Goal: Navigation & Orientation: Find specific page/section

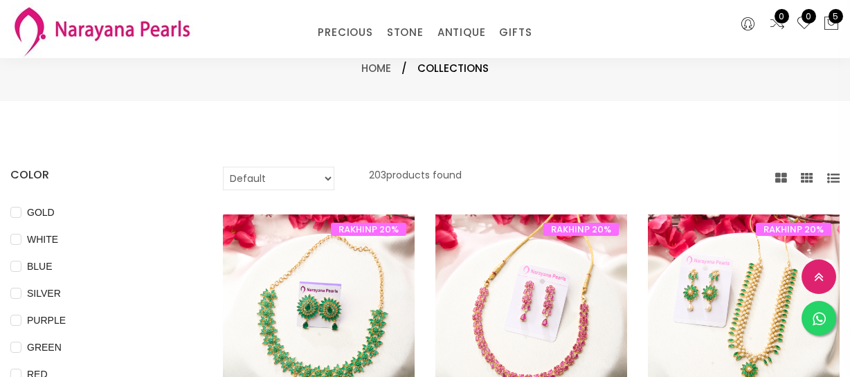
select select "INR"
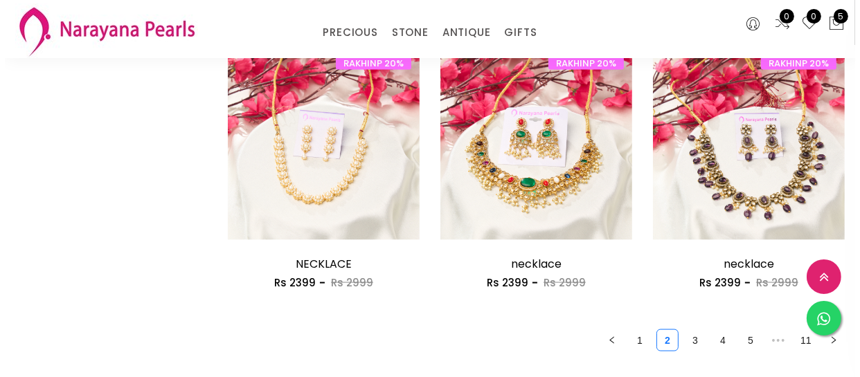
scroll to position [1761, 0]
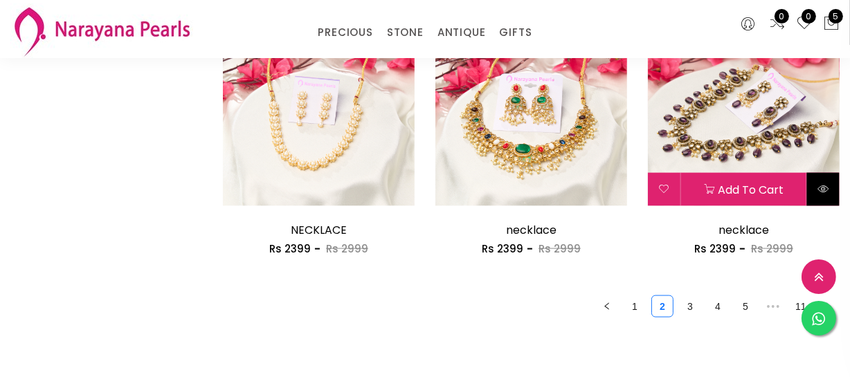
click at [826, 190] on icon at bounding box center [822, 188] width 11 height 11
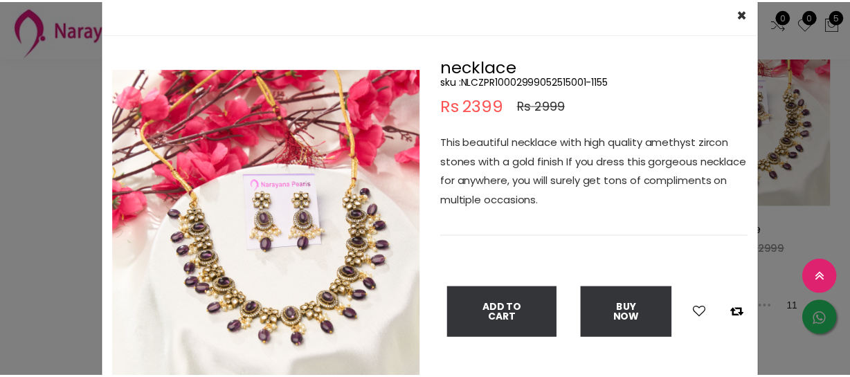
scroll to position [62, 0]
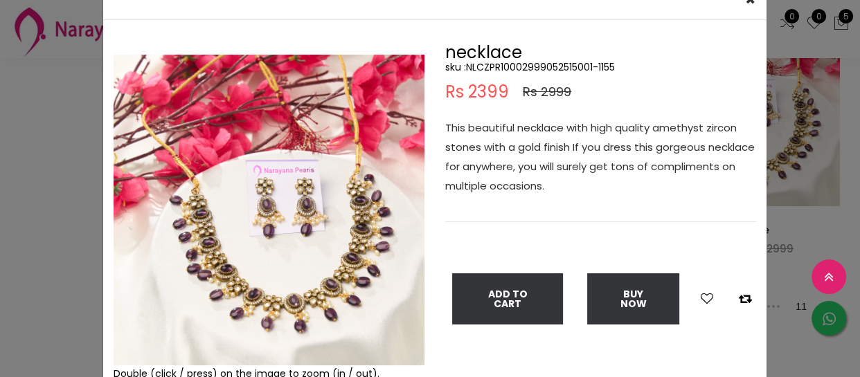
click at [69, 244] on div "× Close Double (click / press) on the image to zoom (in / out). necklace sku : …" at bounding box center [430, 188] width 860 height 377
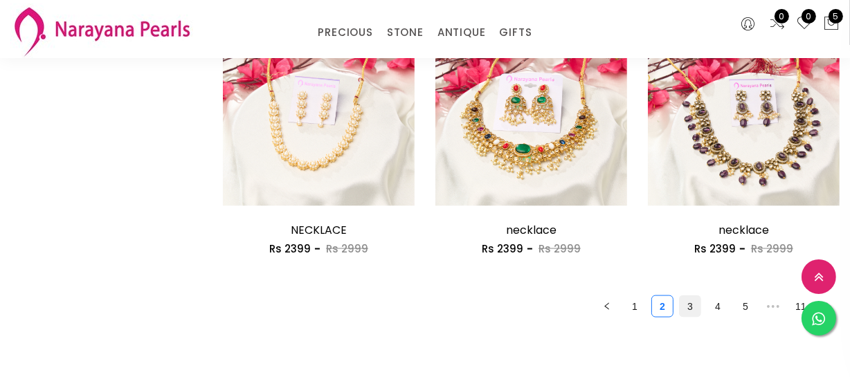
click at [689, 311] on link "3" at bounding box center [690, 306] width 21 height 21
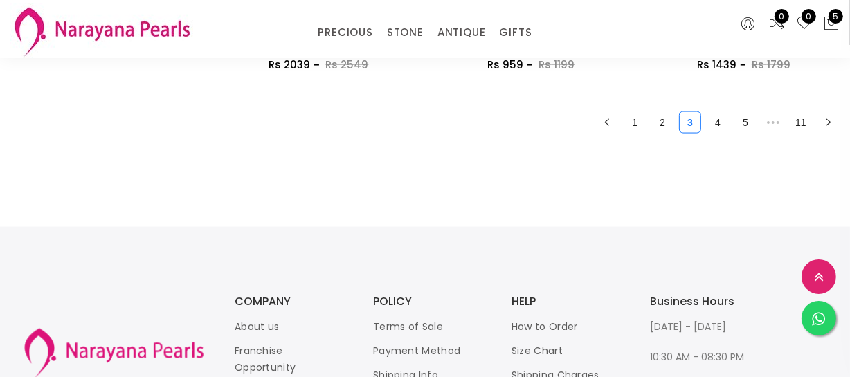
scroll to position [1950, 0]
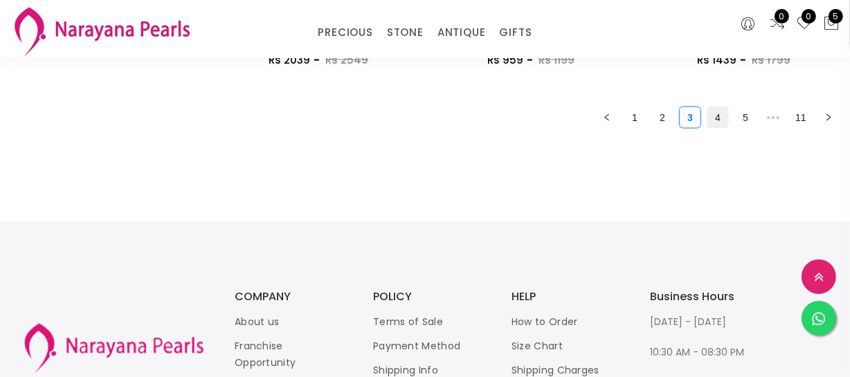
click at [727, 112] on link "4" at bounding box center [717, 117] width 21 height 21
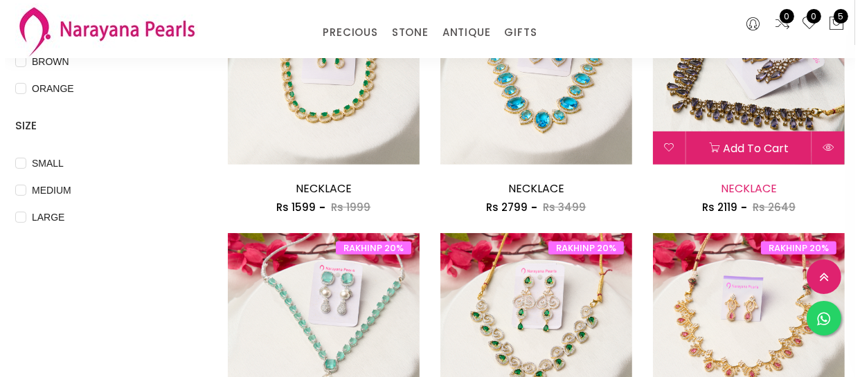
scroll to position [503, 0]
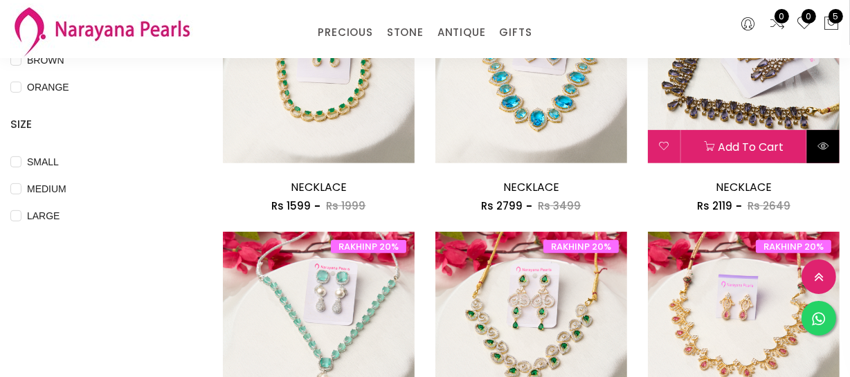
click at [820, 143] on icon at bounding box center [822, 145] width 11 height 11
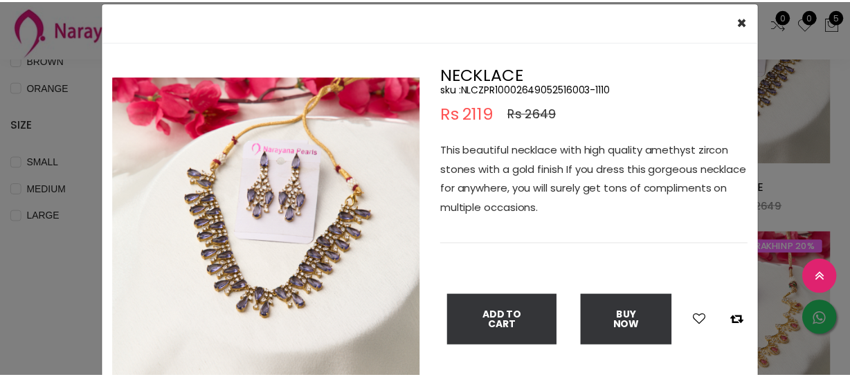
scroll to position [62, 0]
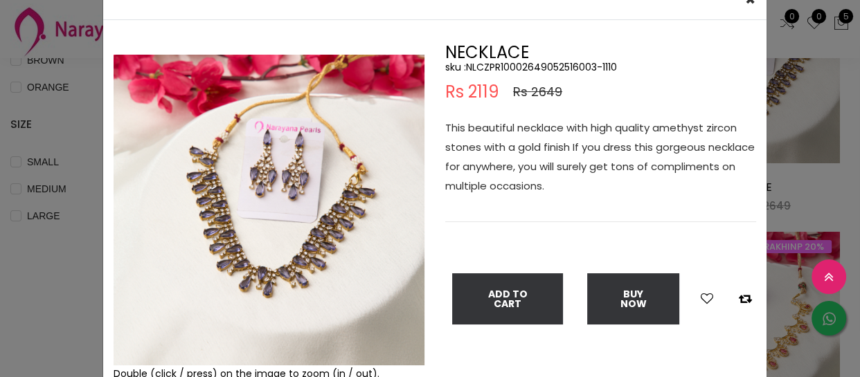
click at [26, 244] on div "× Close Double (click / press) on the image to zoom (in / out). NECKLACE sku : …" at bounding box center [430, 188] width 860 height 377
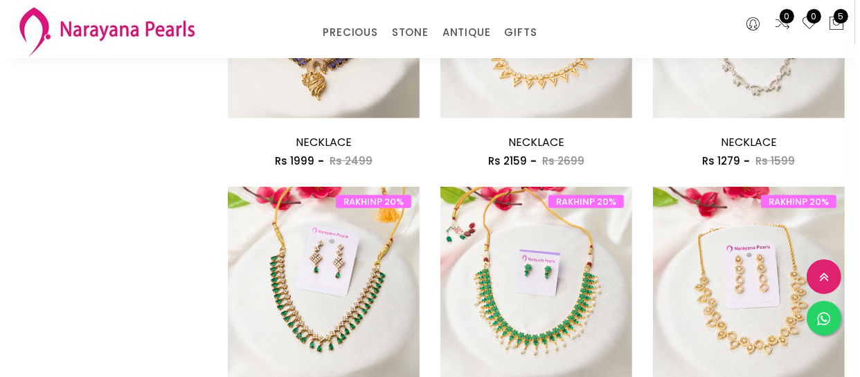
scroll to position [1069, 0]
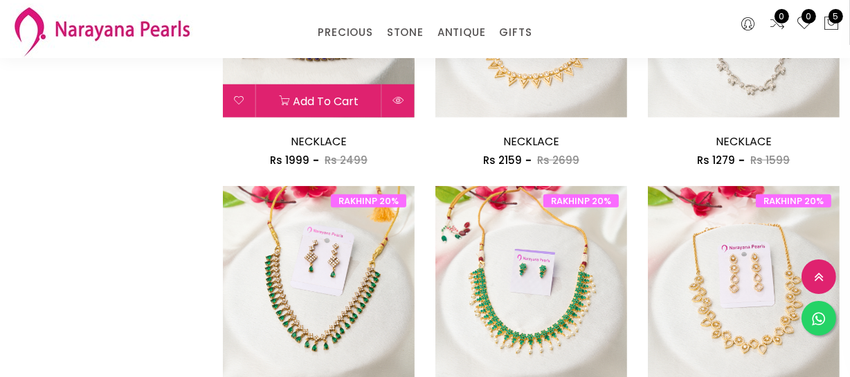
click at [397, 97] on icon at bounding box center [397, 100] width 11 height 11
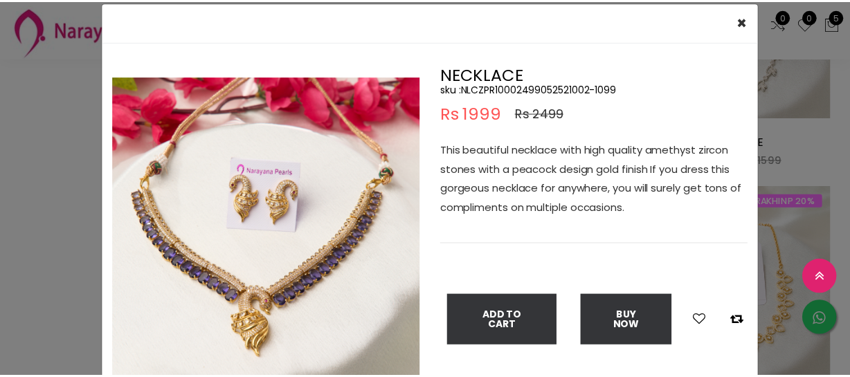
scroll to position [62, 0]
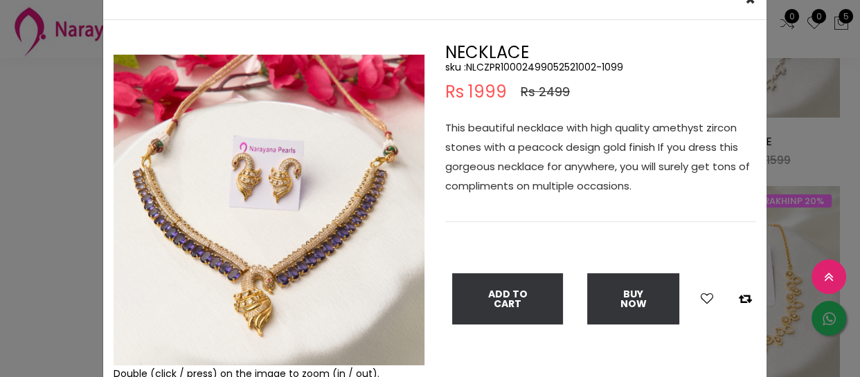
click at [25, 304] on div "× Close Double (click / press) on the image to zoom (in / out). NECKLACE sku : …" at bounding box center [430, 188] width 860 height 377
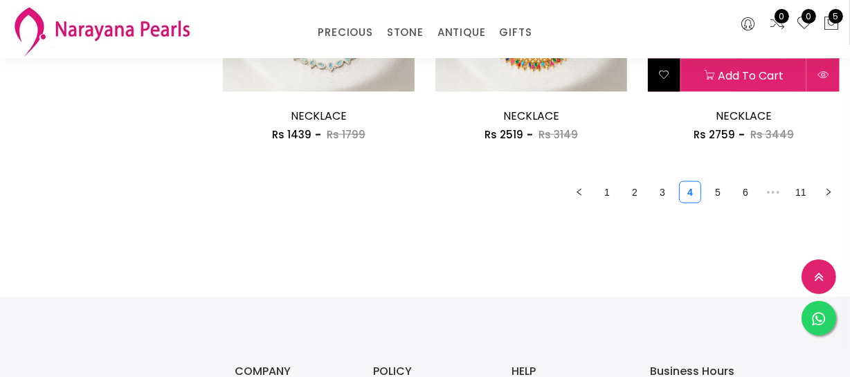
scroll to position [1887, 0]
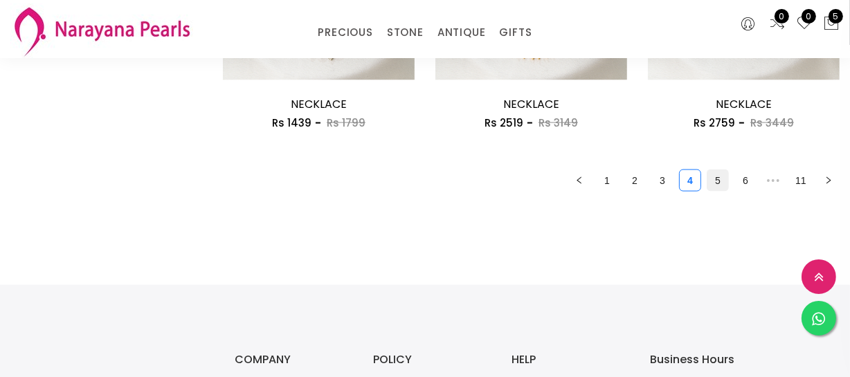
click at [716, 176] on link "5" at bounding box center [717, 180] width 21 height 21
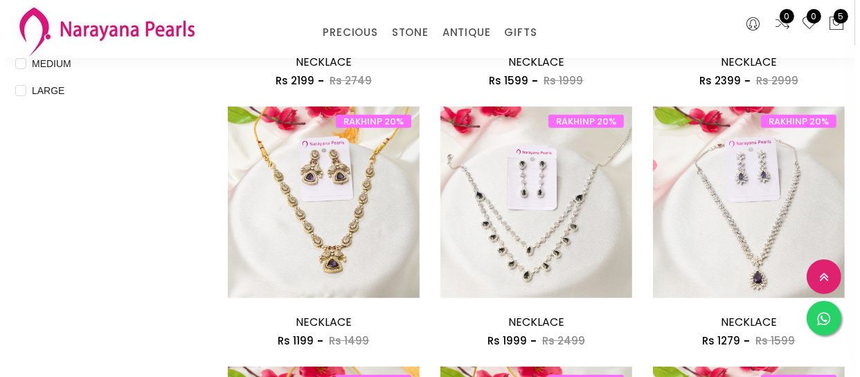
scroll to position [629, 0]
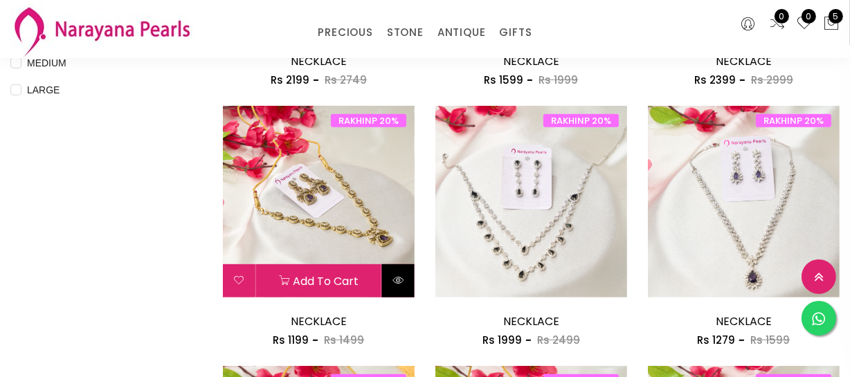
click at [392, 284] on button at bounding box center [398, 280] width 33 height 33
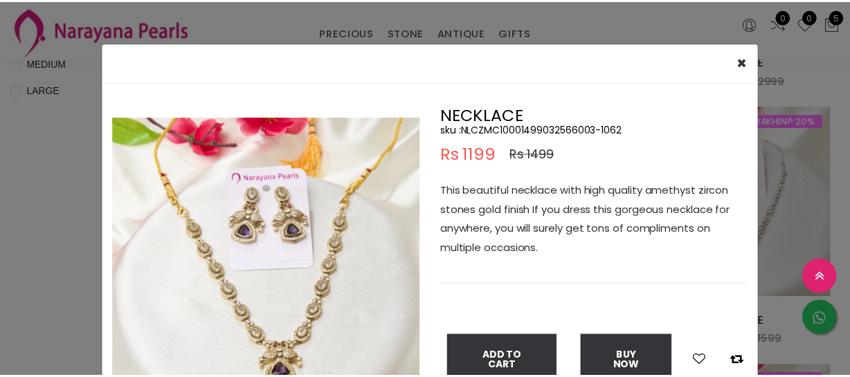
scroll to position [62, 0]
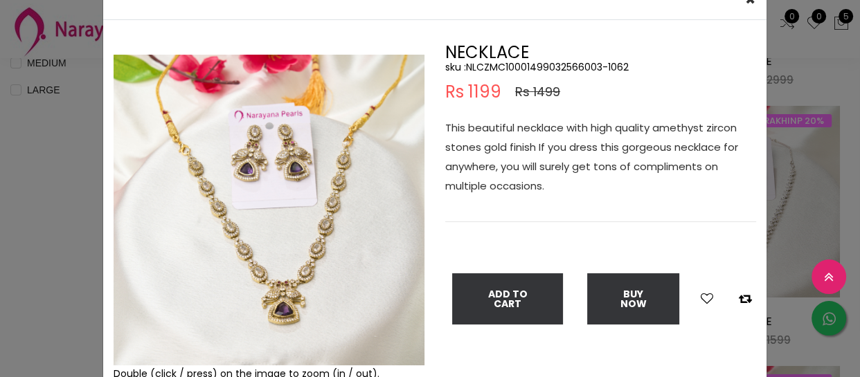
click at [69, 181] on div "× Close Double (click / press) on the image to zoom (in / out). NECKLACE sku : …" at bounding box center [430, 188] width 860 height 377
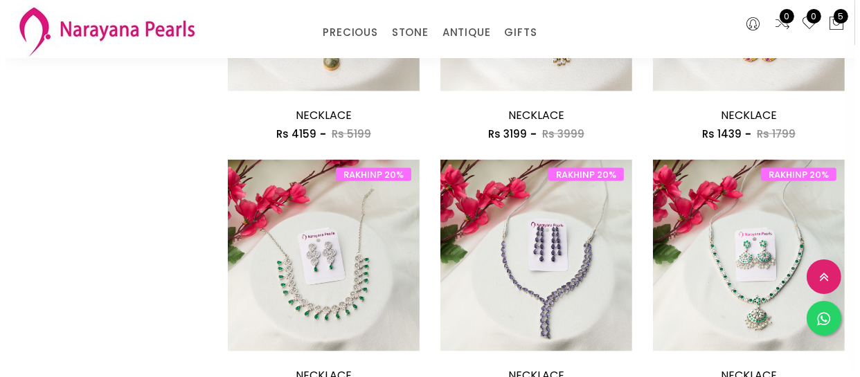
scroll to position [1698, 0]
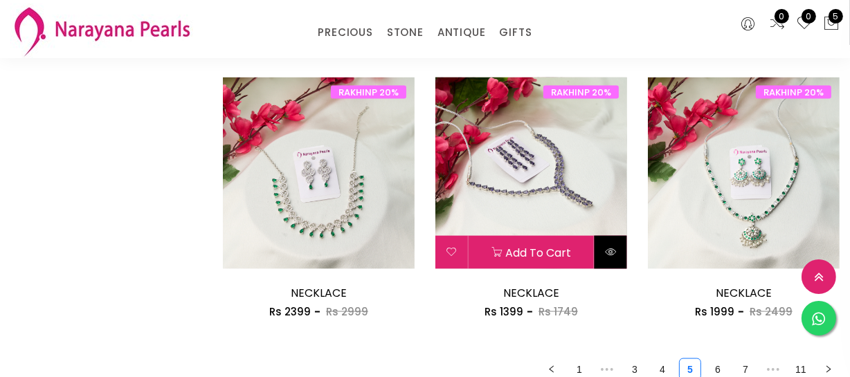
click at [609, 256] on icon at bounding box center [610, 251] width 11 height 11
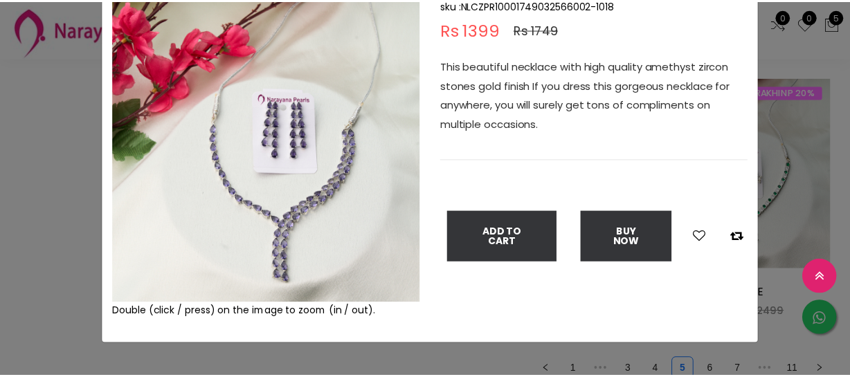
scroll to position [125, 0]
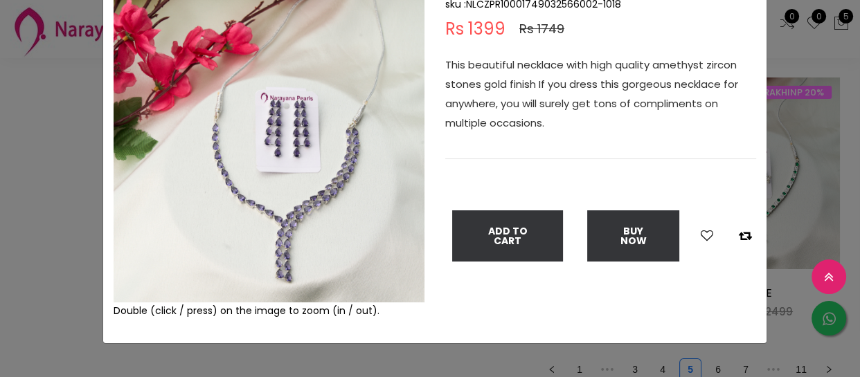
click at [46, 176] on div "× Close Double (click / press) on the image to zoom (in / out). NECKLACE sku : …" at bounding box center [430, 188] width 860 height 377
